Goal: Transaction & Acquisition: Purchase product/service

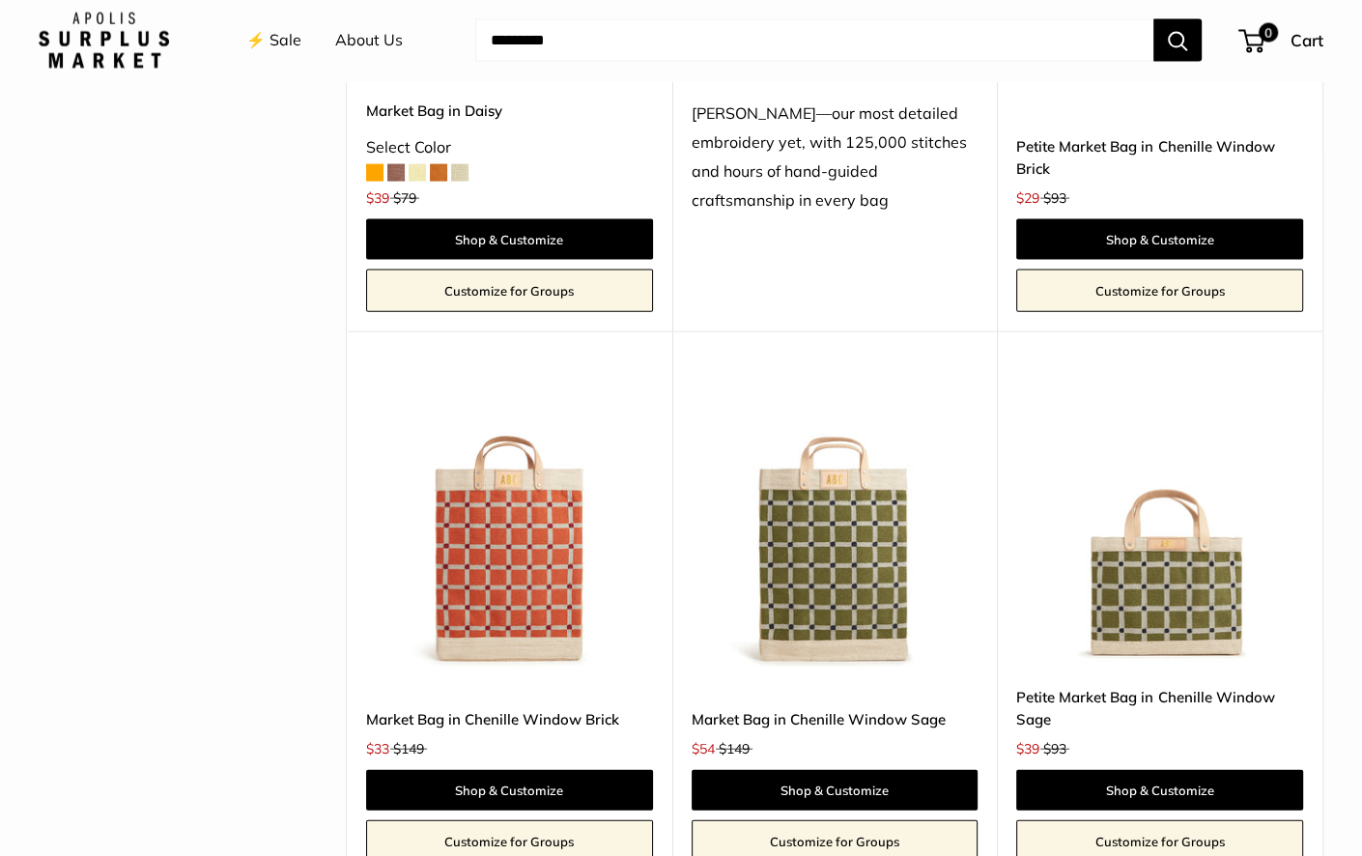
scroll to position [3516, 0]
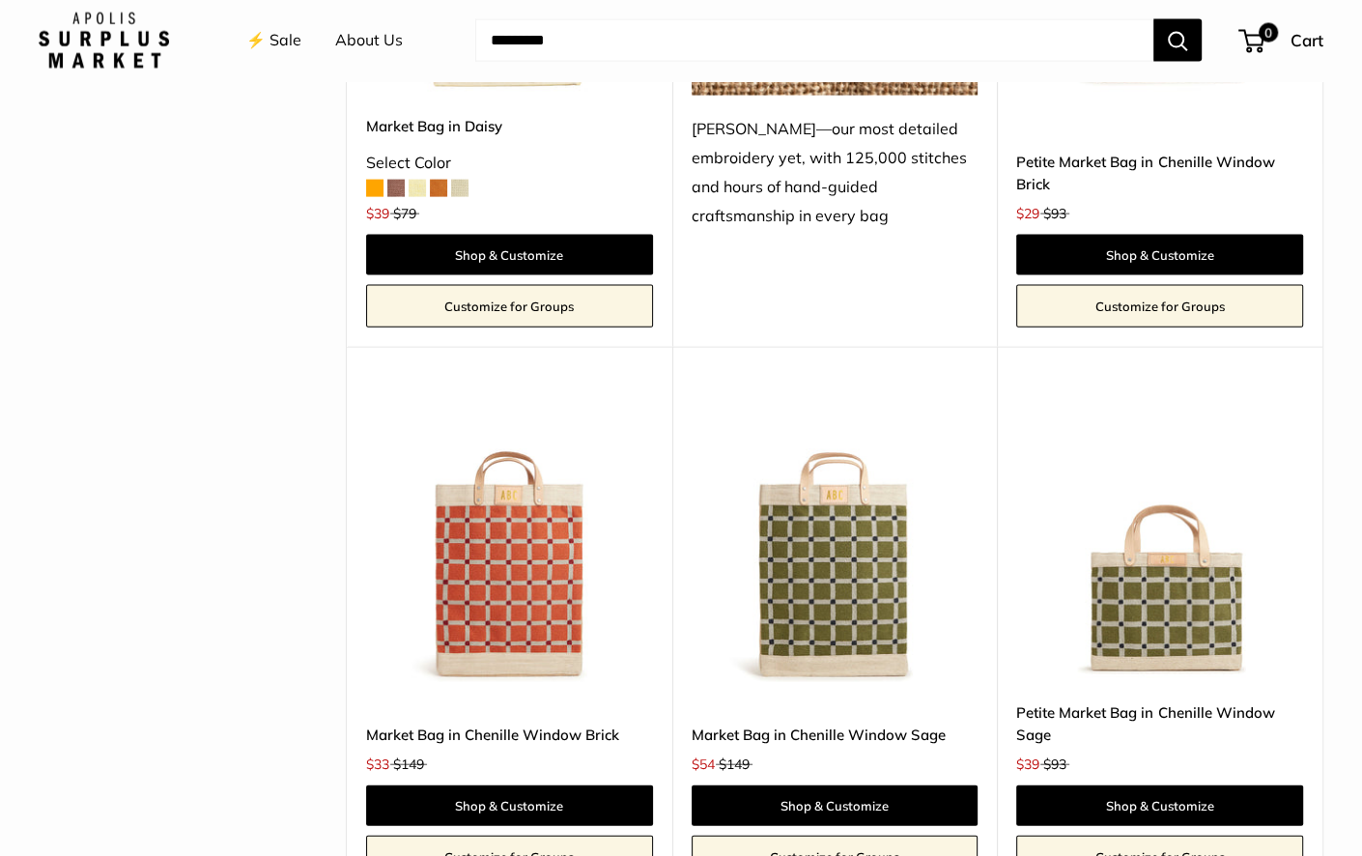
click at [0, 0] on img at bounding box center [0, 0] width 0 height 0
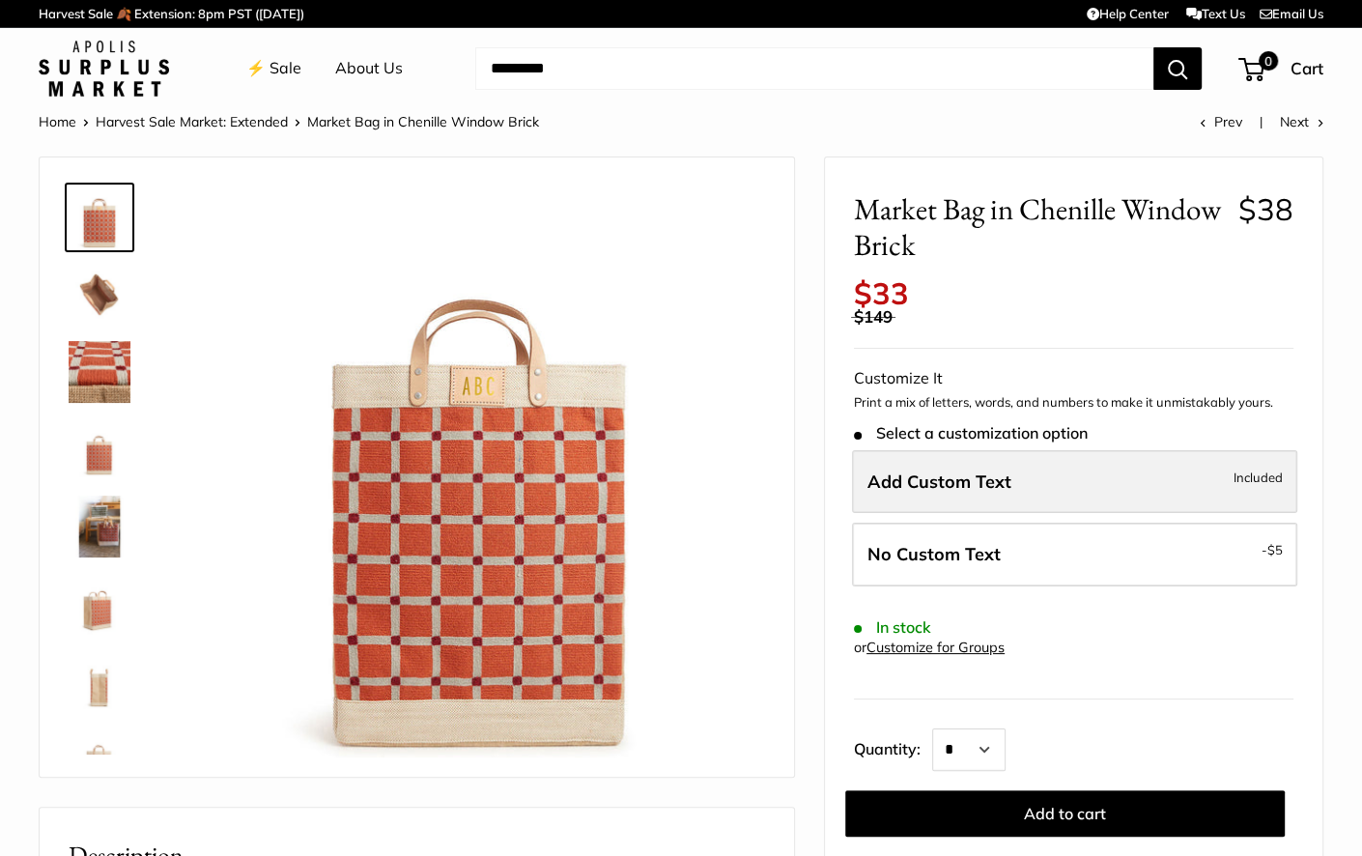
click at [1025, 487] on label "Add Custom Text Included" at bounding box center [1074, 482] width 445 height 64
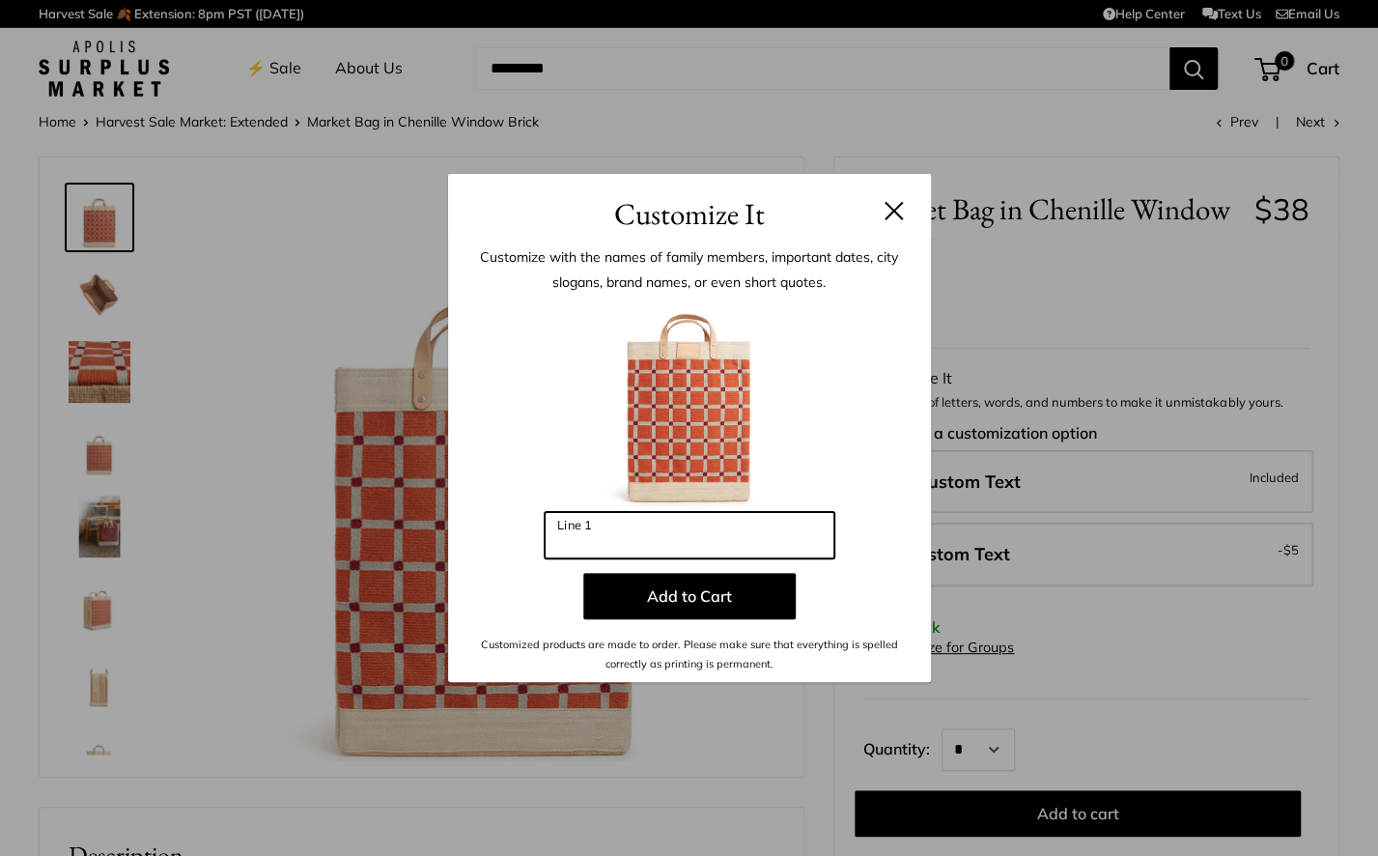
click at [641, 529] on input "Line 1" at bounding box center [690, 535] width 290 height 46
drag, startPoint x: 612, startPoint y: 544, endPoint x: 504, endPoint y: 550, distance: 108.3
click at [504, 550] on div "Enter 3 letters *** Line 1 Add to Cart Customized products are made to order. P…" at bounding box center [689, 486] width 425 height 375
type input "*"
type input "***"
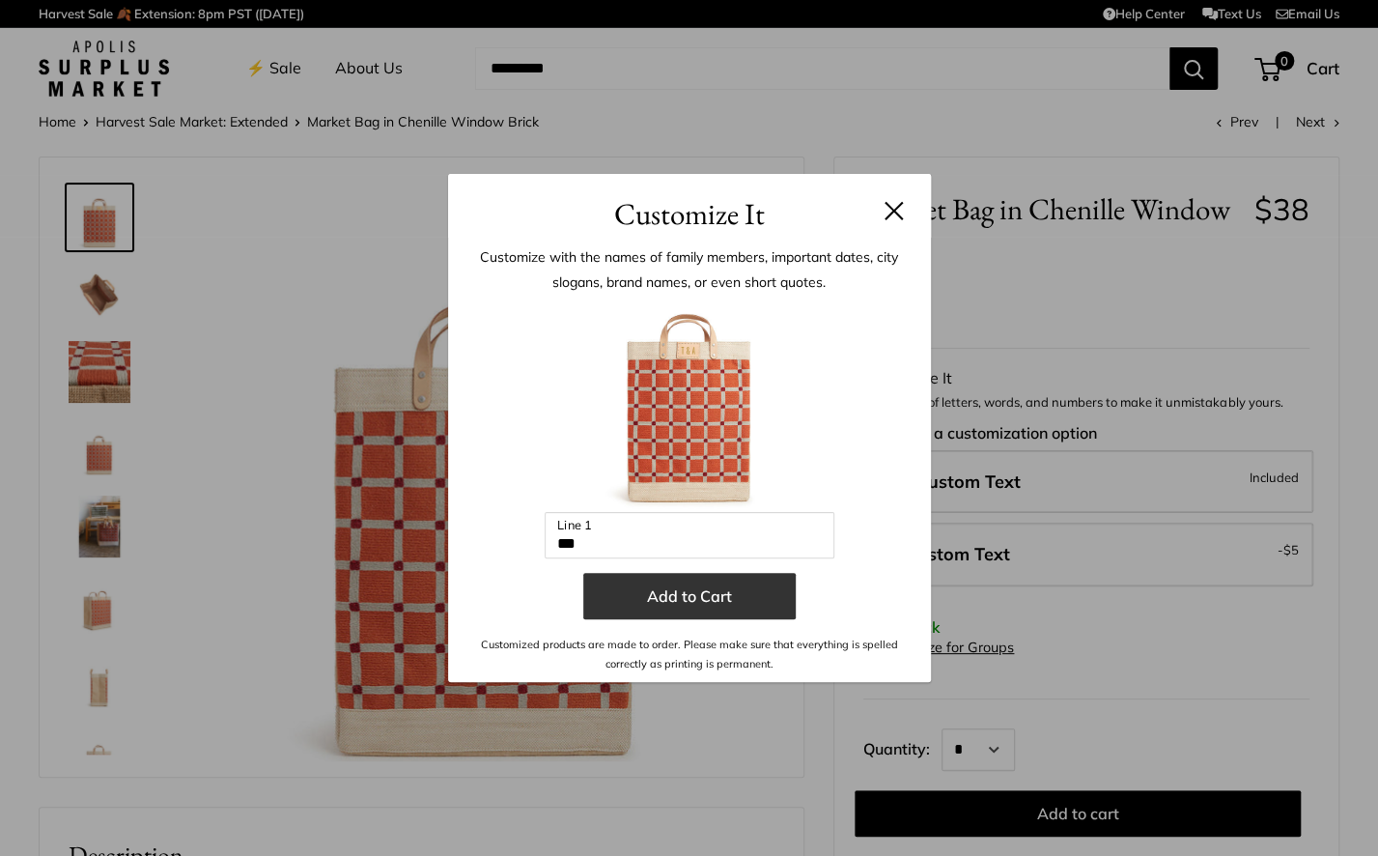
click at [695, 600] on button "Add to Cart" at bounding box center [689, 596] width 213 height 46
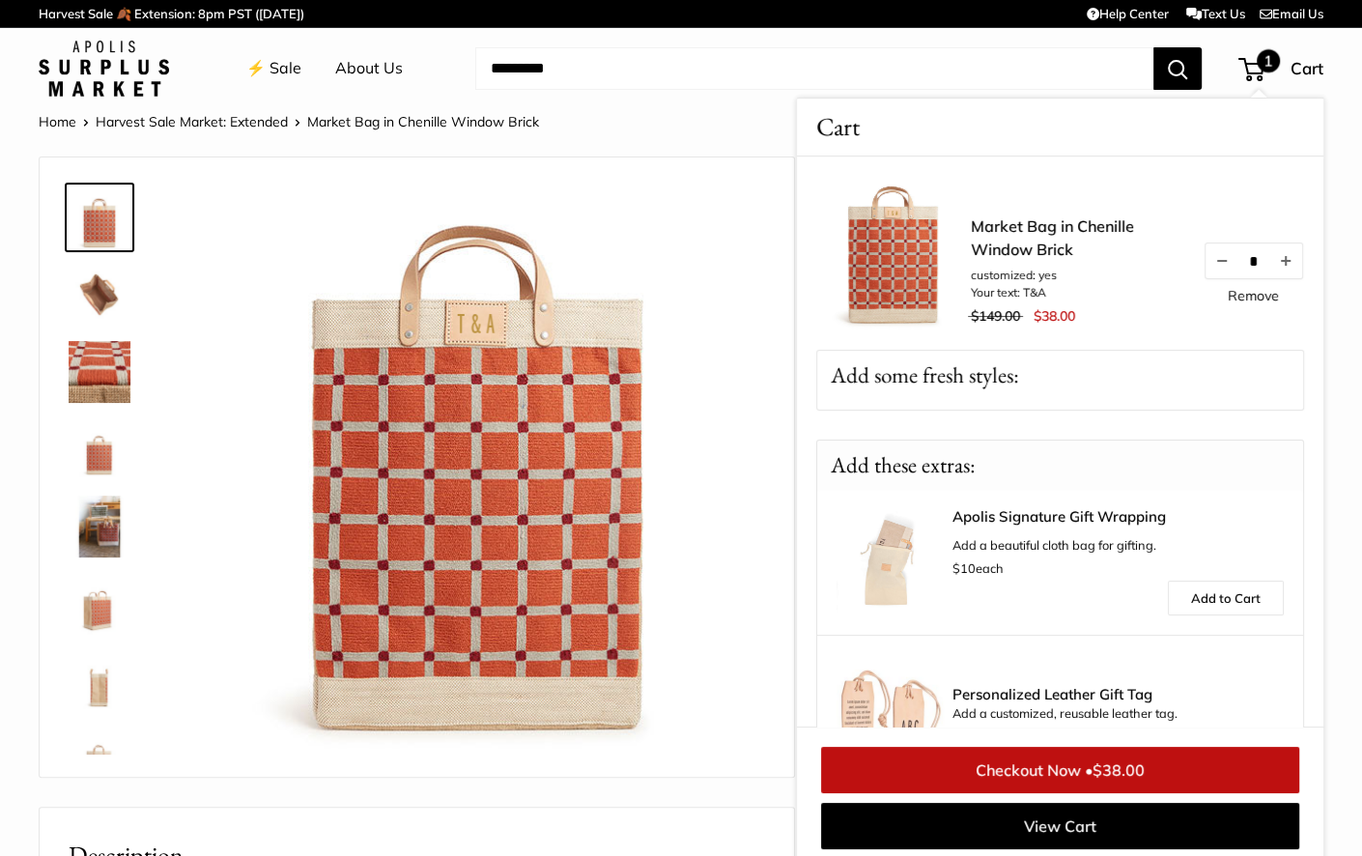
scroll to position [8, 0]
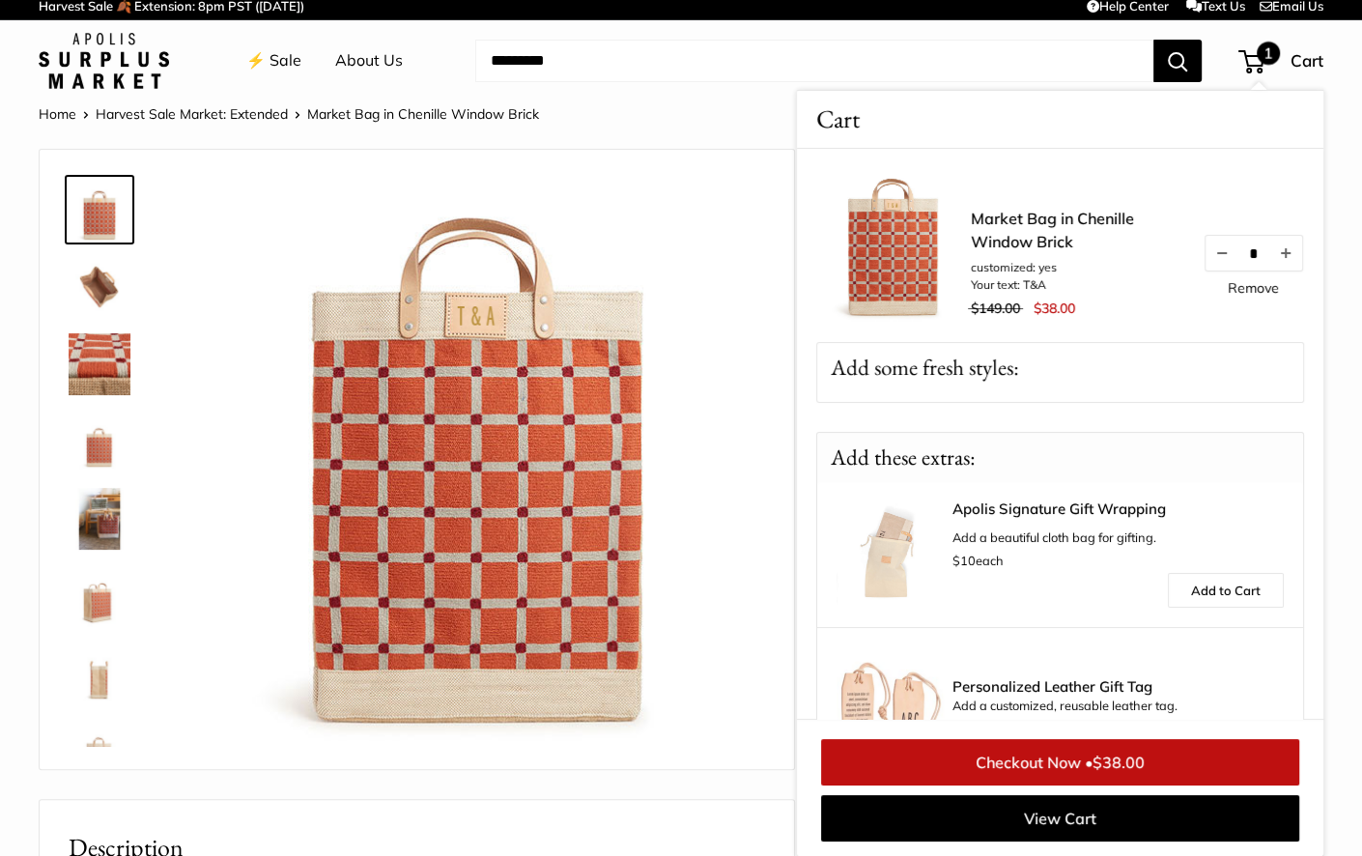
click at [730, 236] on img at bounding box center [479, 464] width 571 height 571
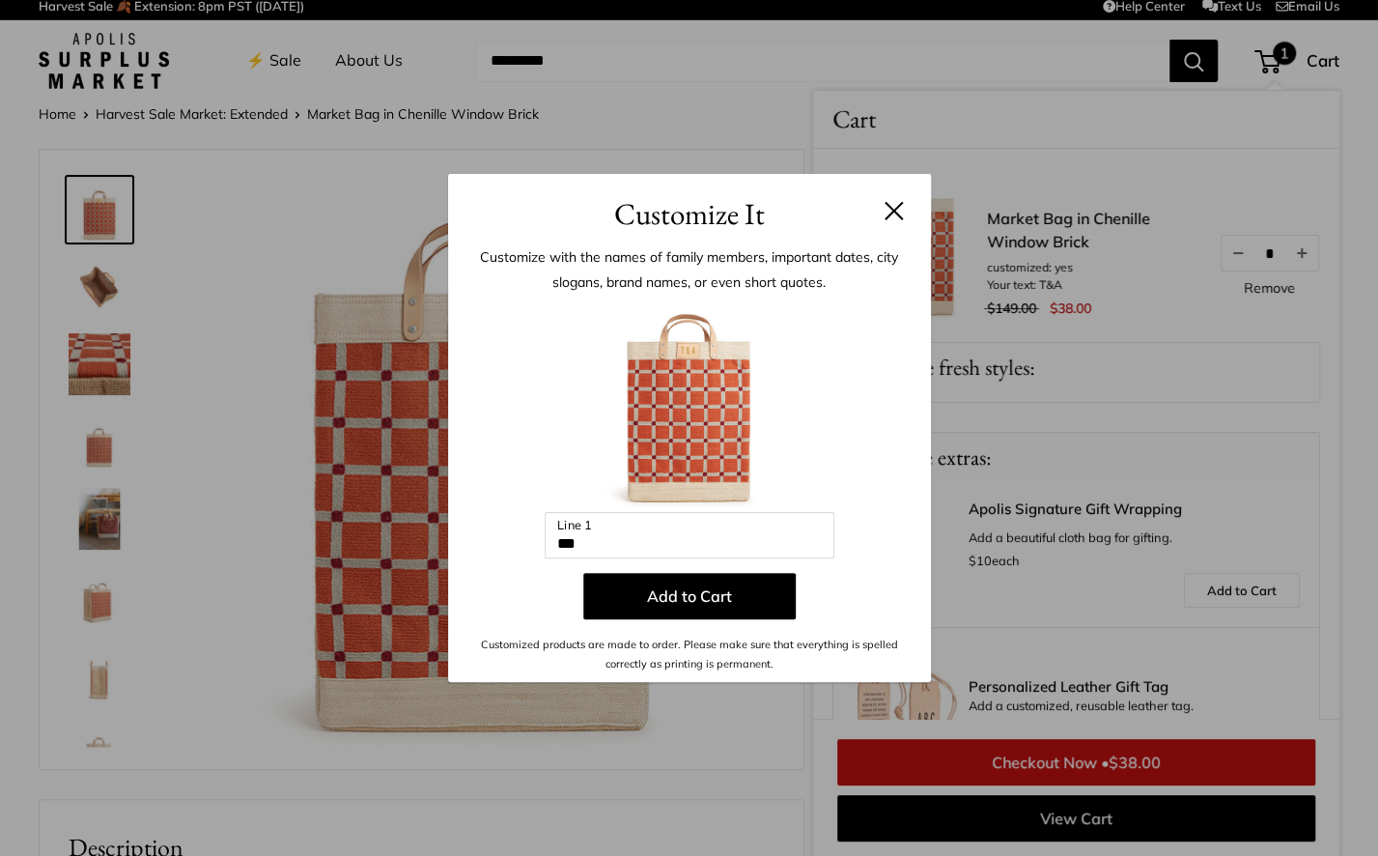
click at [896, 211] on button at bounding box center [894, 210] width 19 height 19
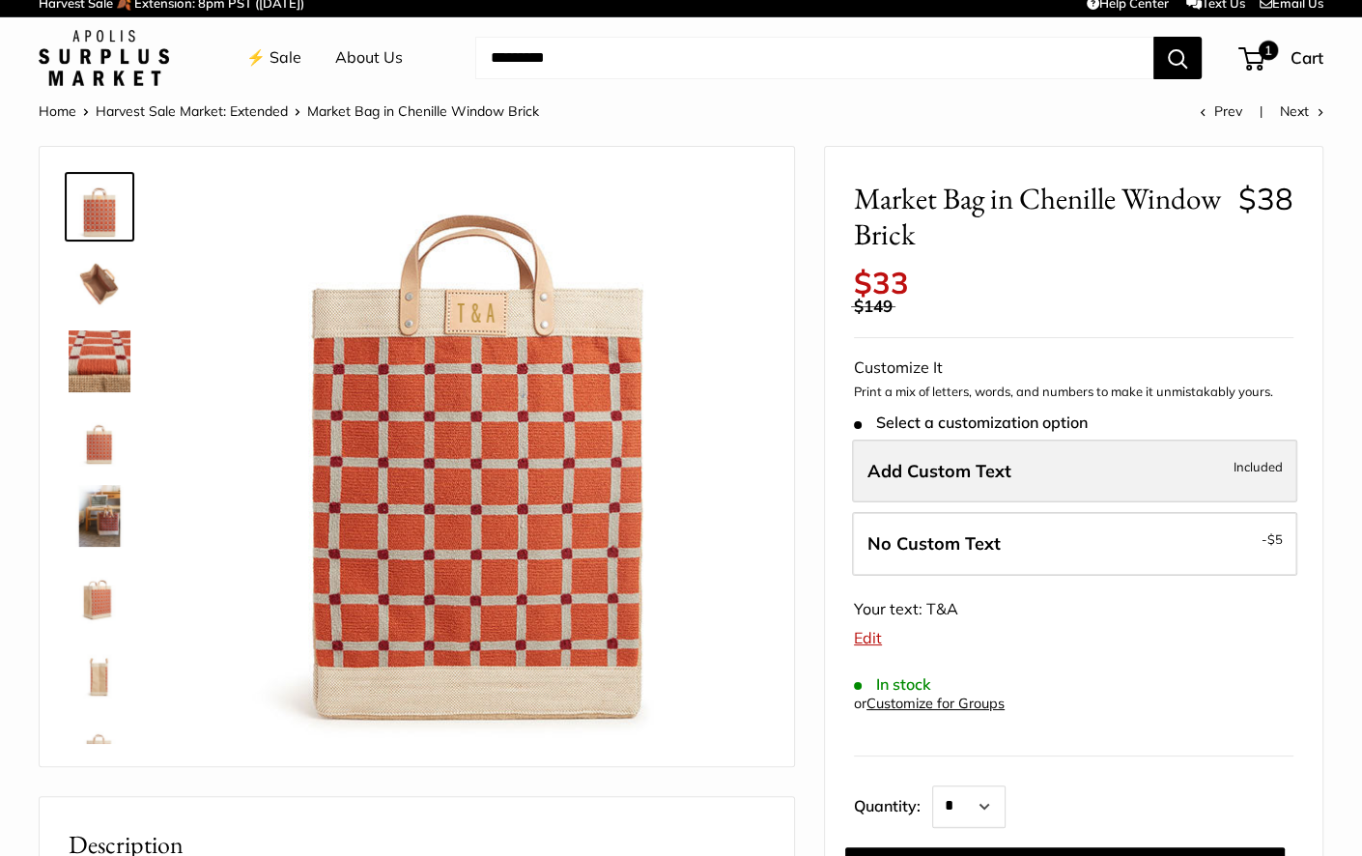
scroll to position [21, 0]
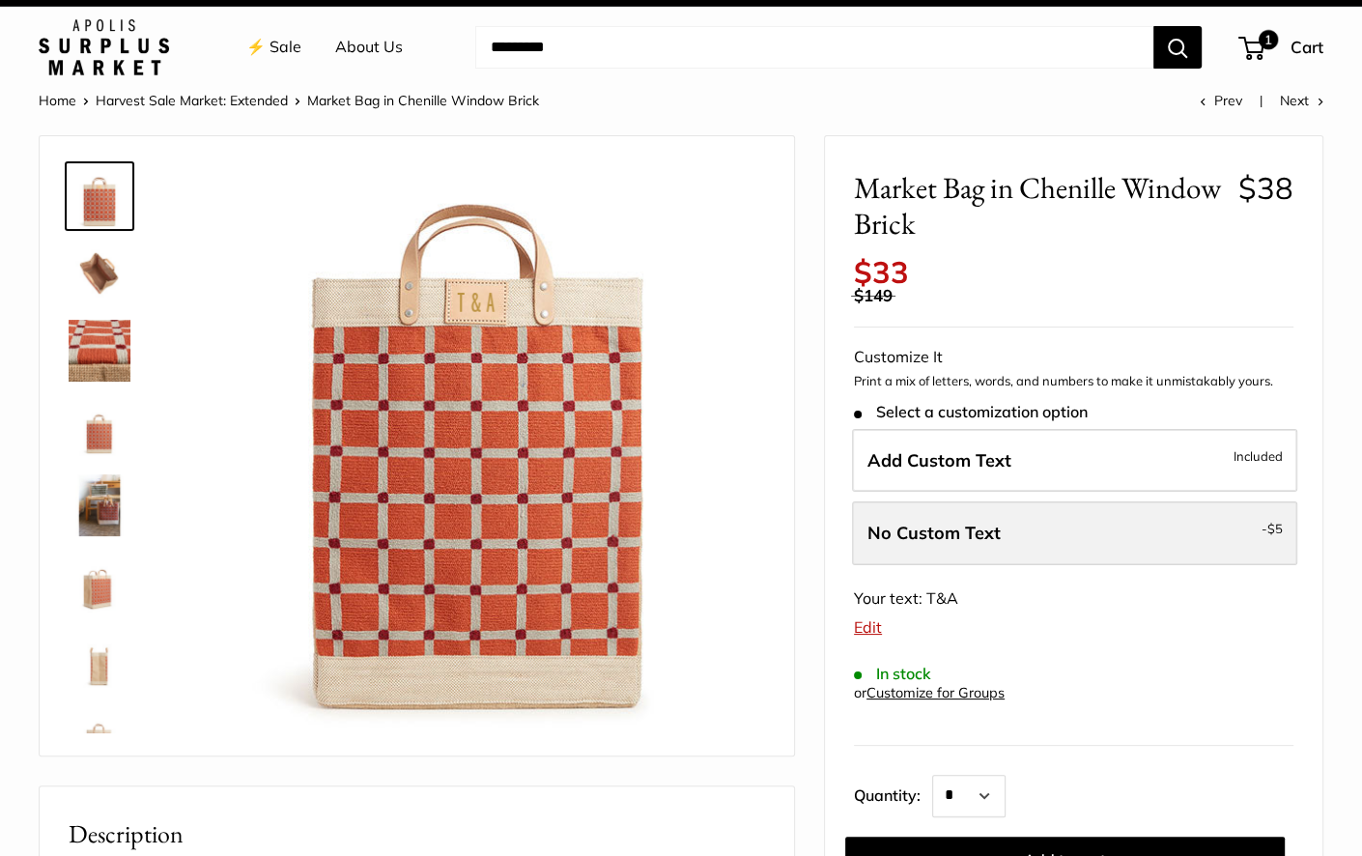
click at [1066, 530] on label "No Custom Text - $5" at bounding box center [1074, 533] width 445 height 64
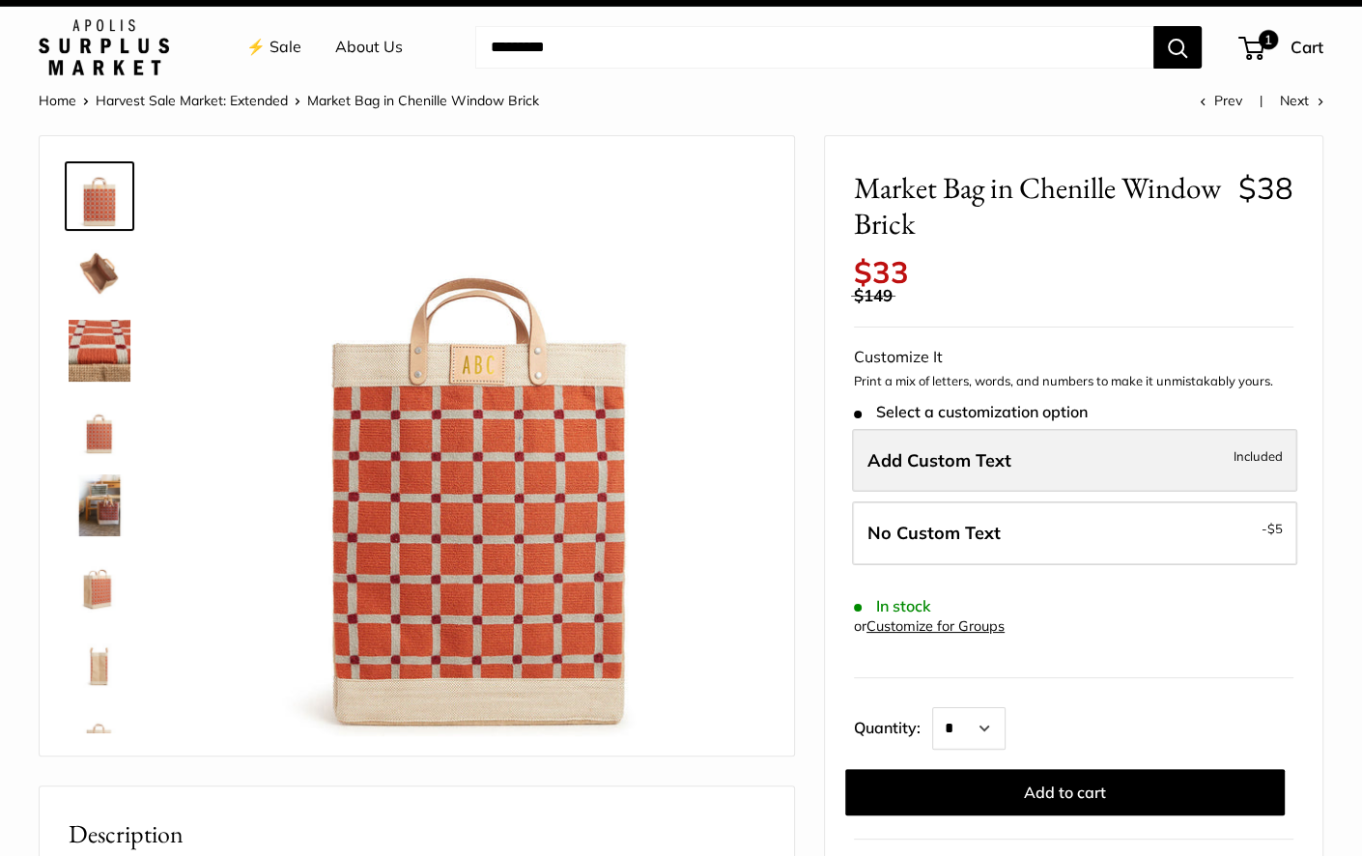
click at [1078, 461] on label "Add Custom Text Included" at bounding box center [1074, 461] width 445 height 64
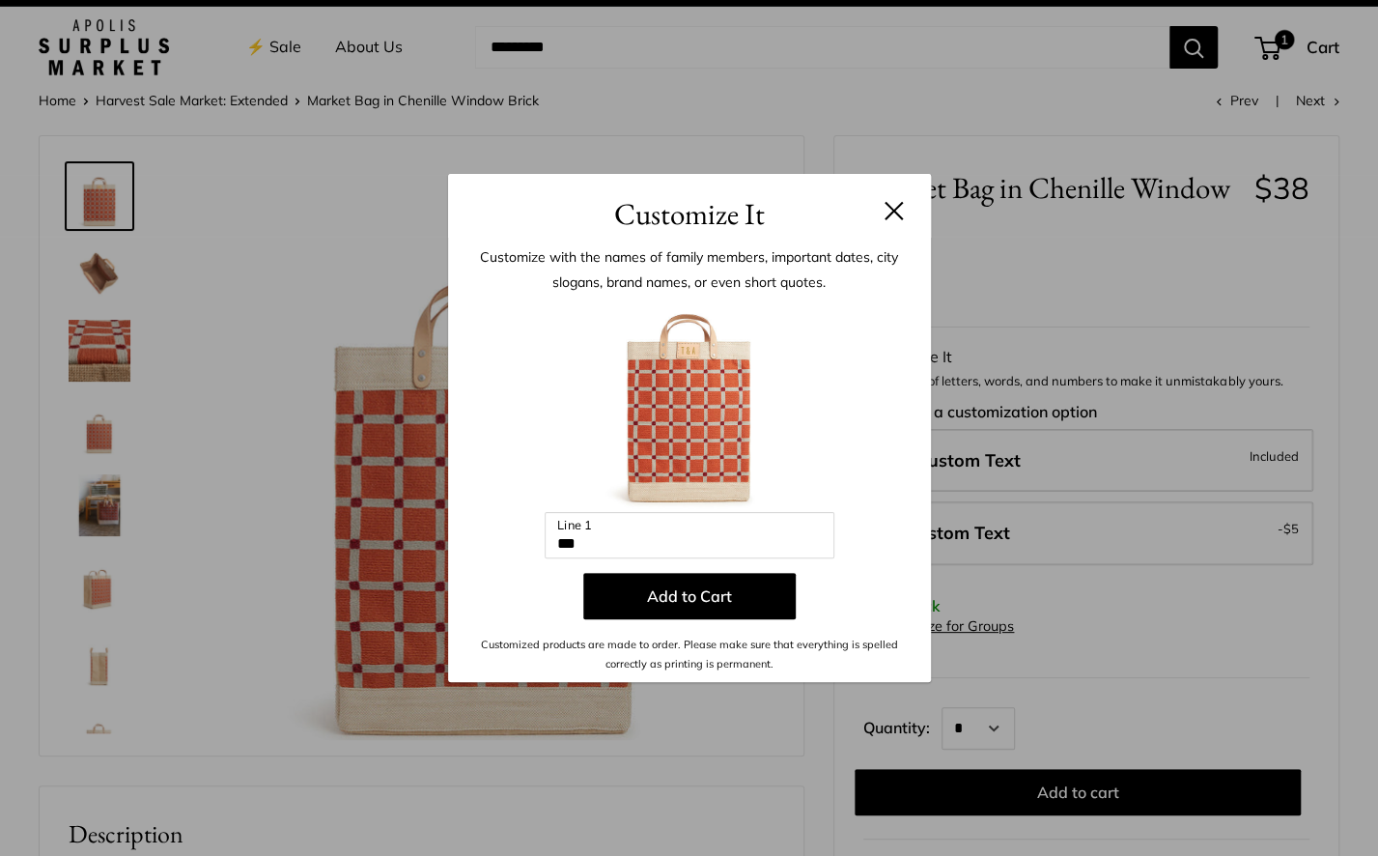
click at [892, 210] on button at bounding box center [894, 210] width 19 height 19
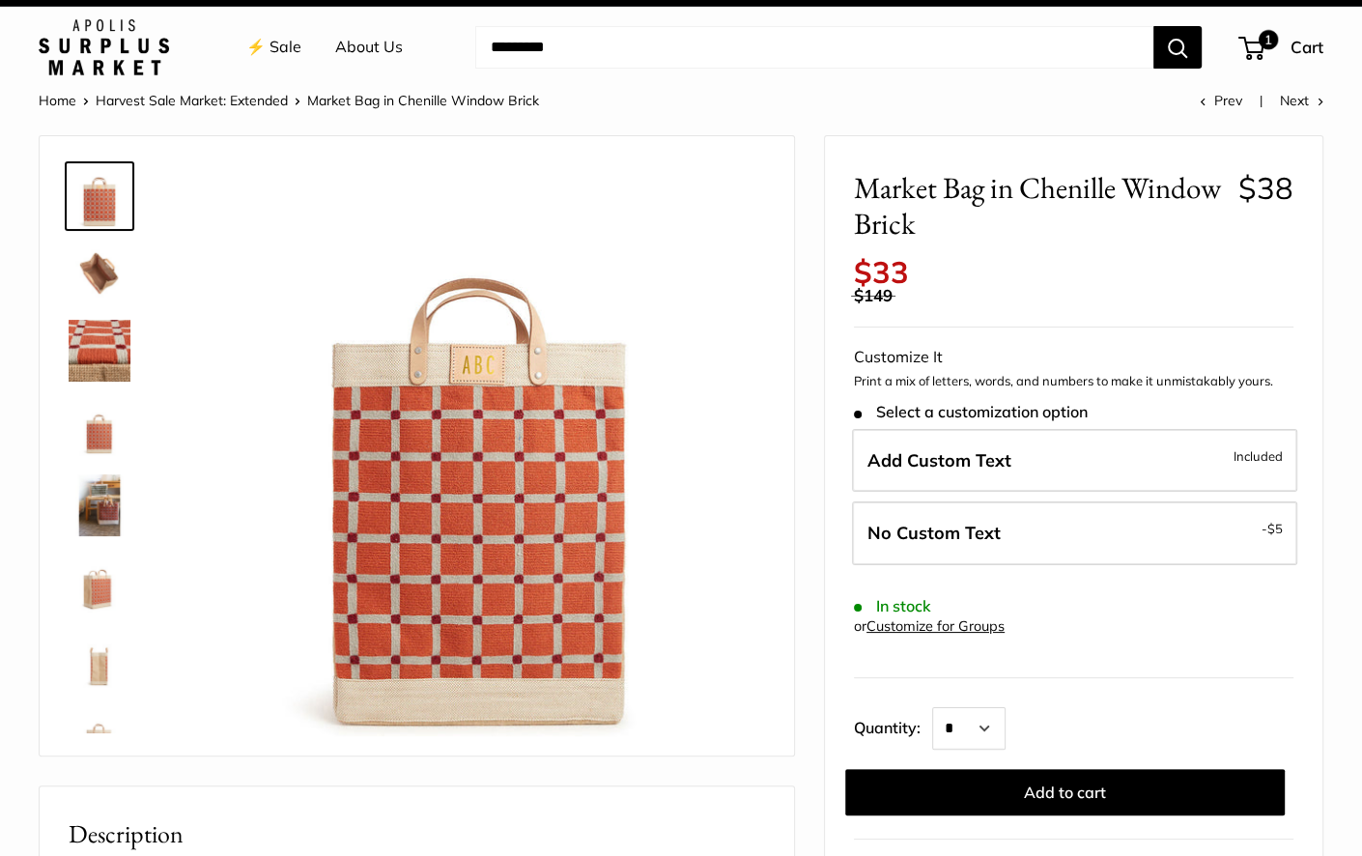
click at [102, 336] on img at bounding box center [100, 351] width 62 height 62
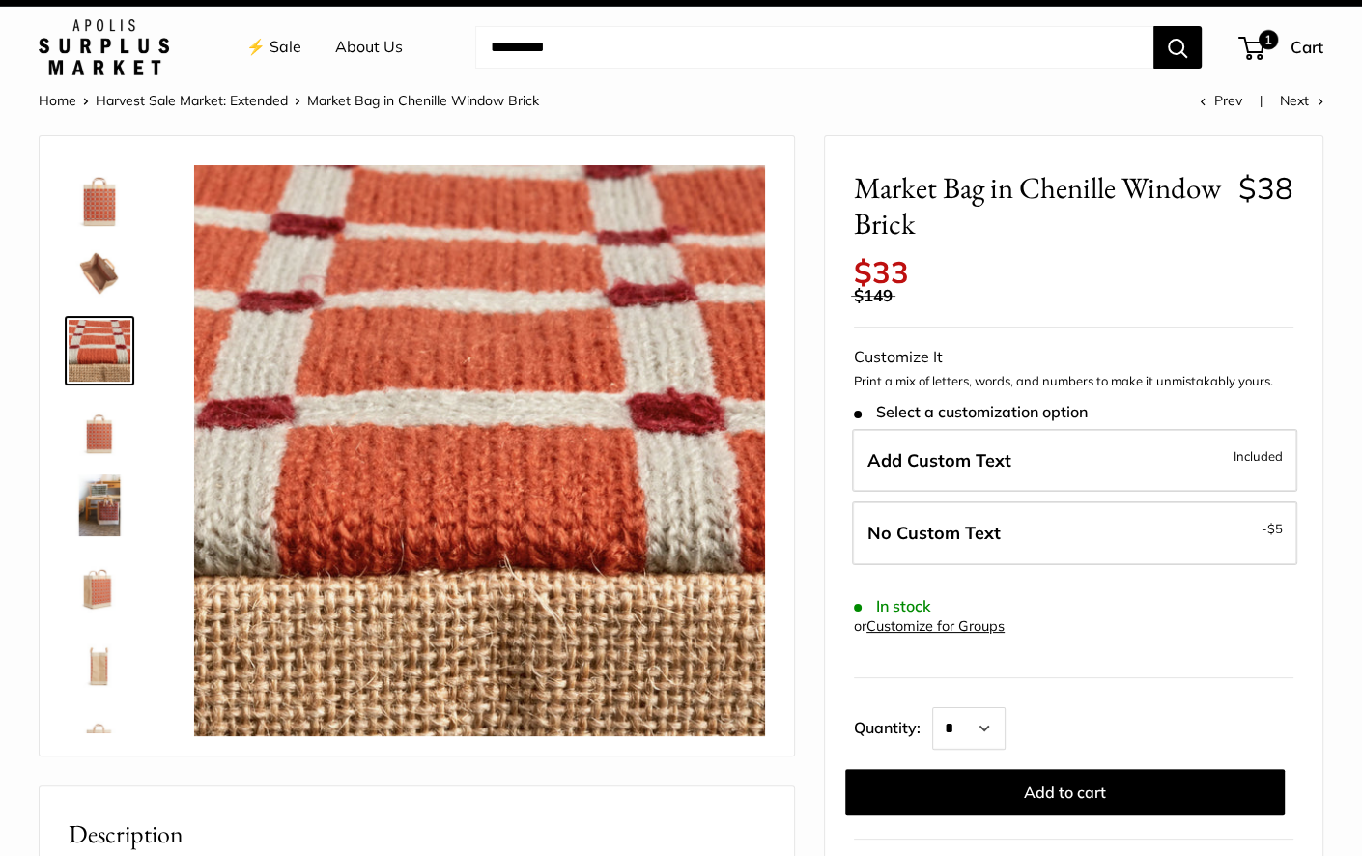
click at [107, 221] on img at bounding box center [100, 196] width 62 height 62
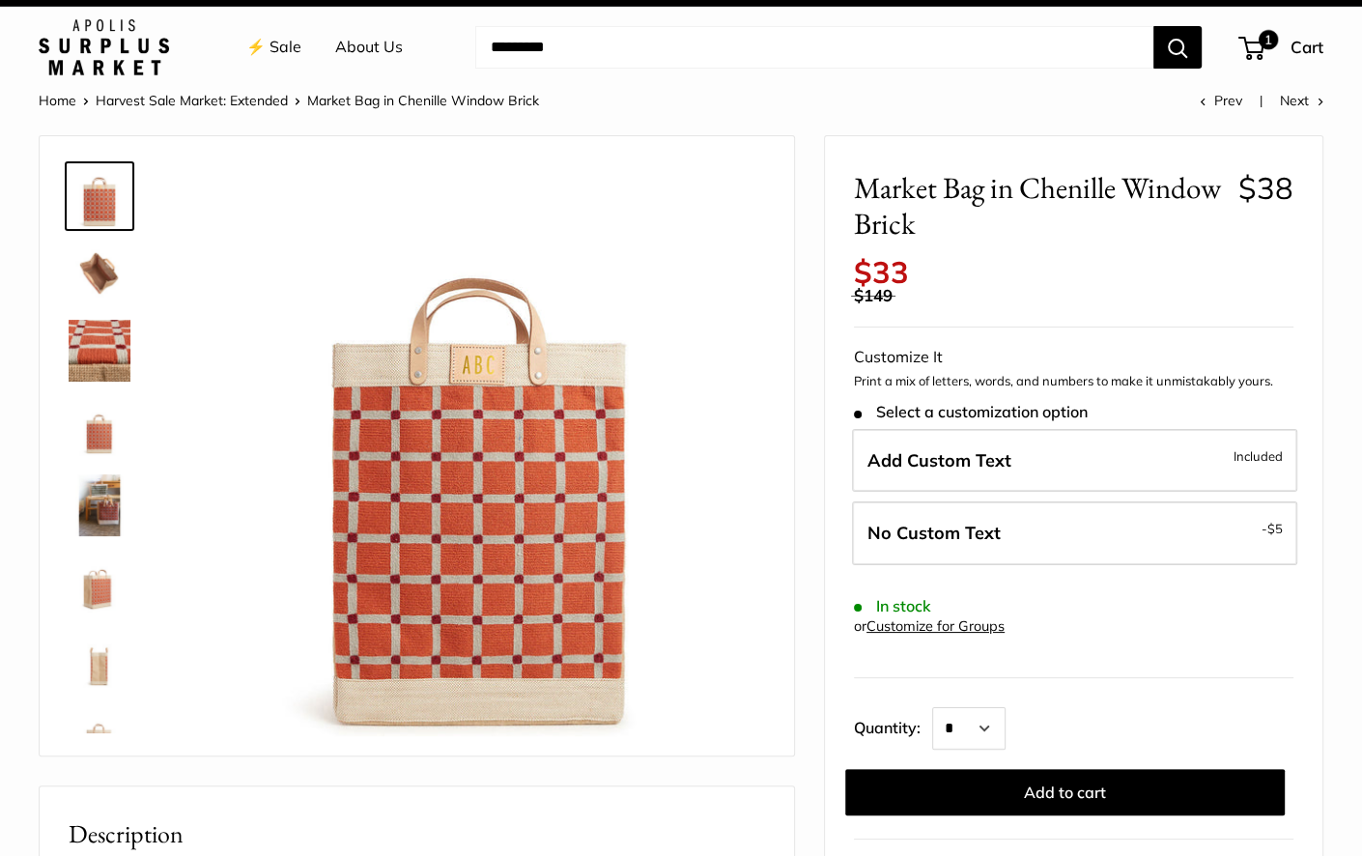
click at [192, 99] on link "Harvest Sale Market: Extended" at bounding box center [192, 100] width 192 height 17
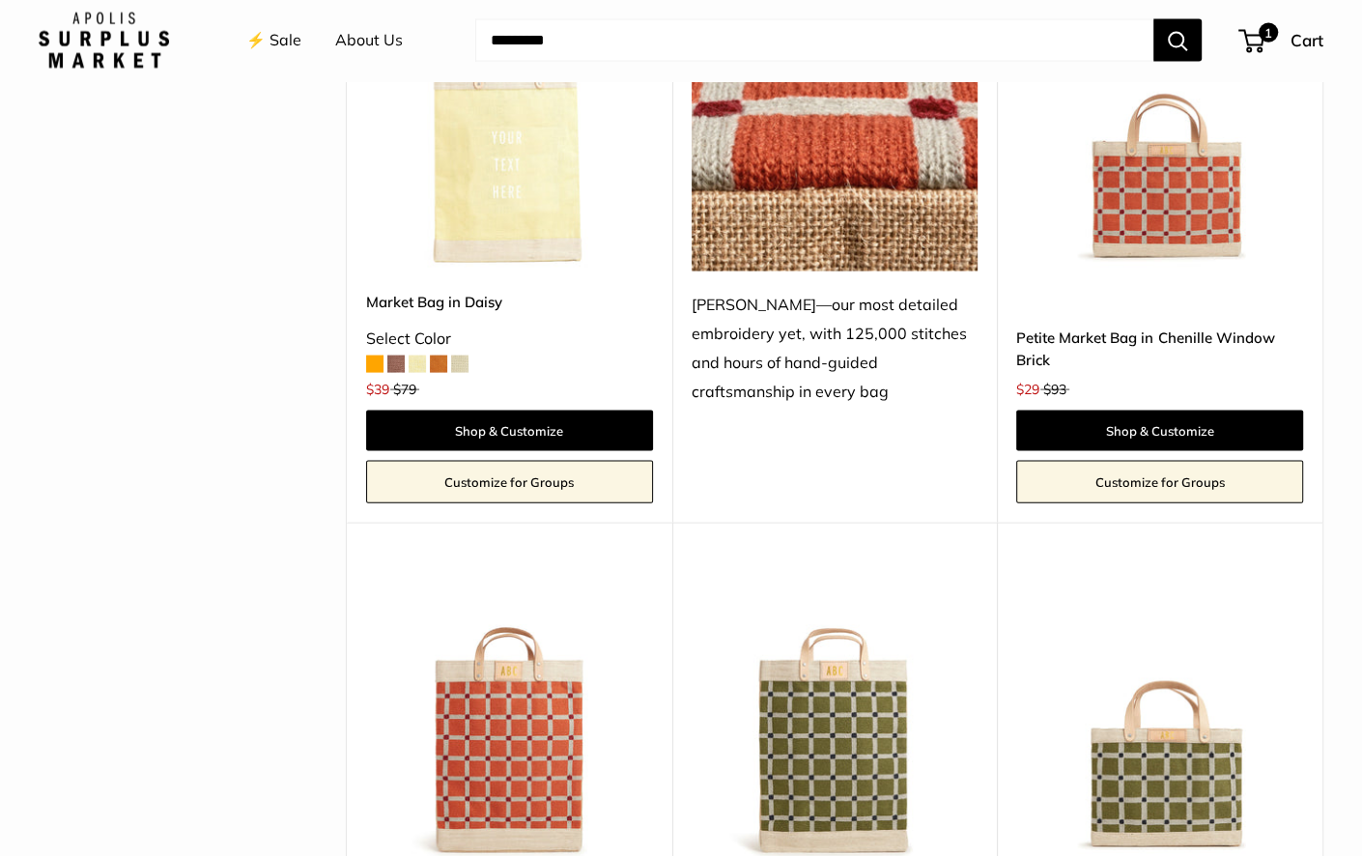
scroll to position [3512, 0]
